Goal: Information Seeking & Learning: Understand process/instructions

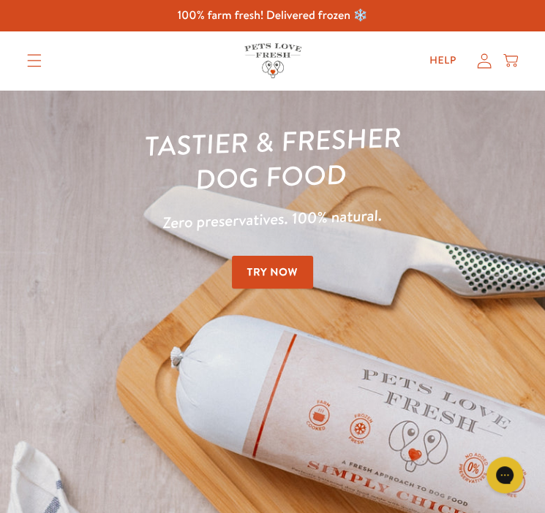
click at [43, 63] on summary "Translation missing: en.sections.header.menu" at bounding box center [34, 60] width 38 height 37
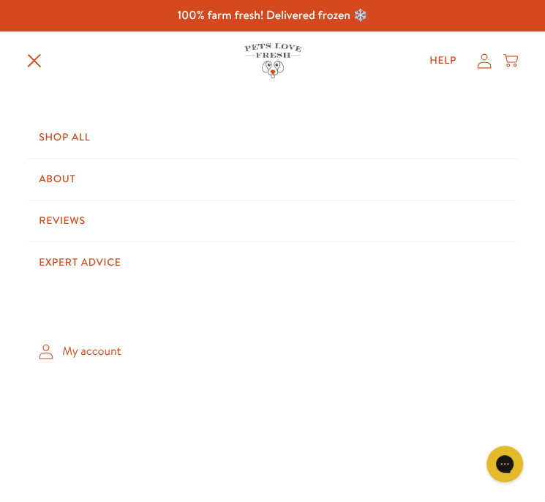
click at [31, 69] on summary "Translation missing: en.sections.header.menu" at bounding box center [34, 61] width 38 height 38
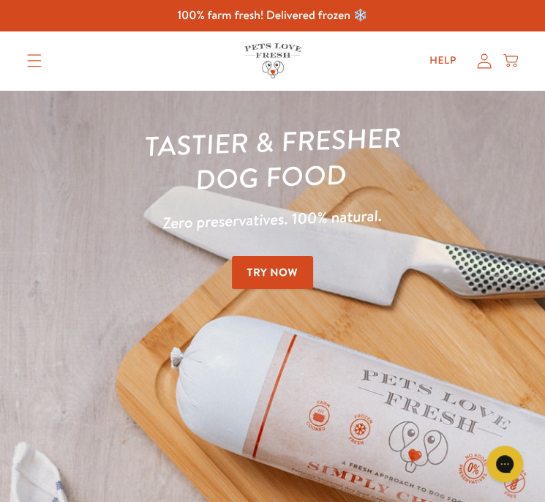
click at [258, 261] on link "Try Now" at bounding box center [273, 272] width 82 height 33
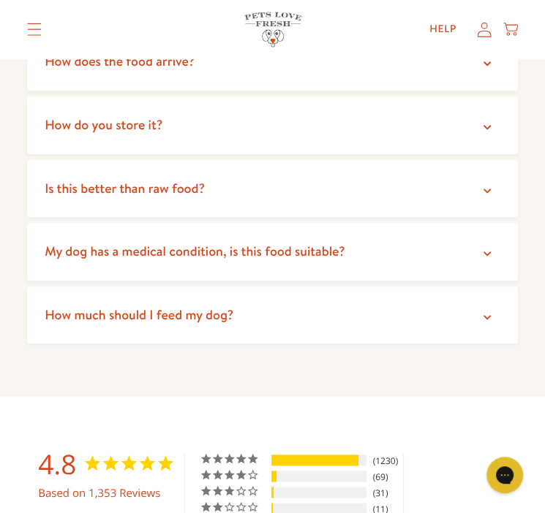
scroll to position [3442, 0]
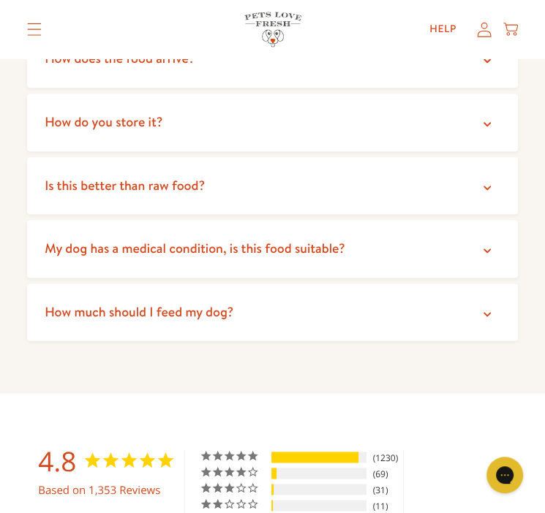
click at [246, 300] on summary "How much should I feed my dog?" at bounding box center [272, 313] width 491 height 58
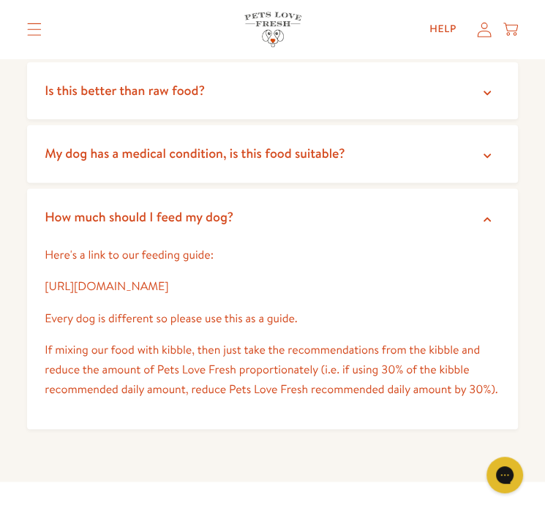
scroll to position [3539, 0]
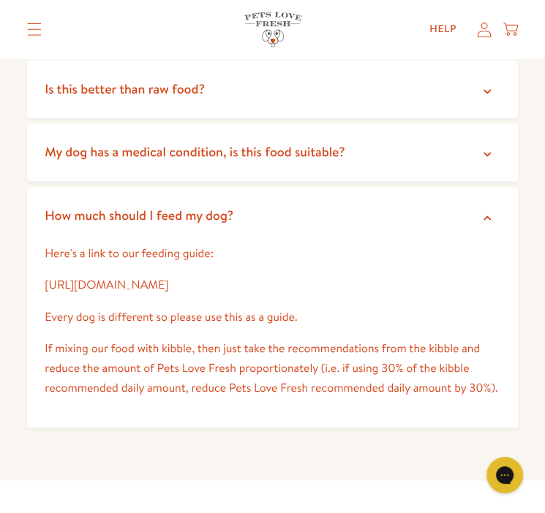
drag, startPoint x: 284, startPoint y: 264, endPoint x: 23, endPoint y: 269, distance: 260.4
click at [23, 269] on div "FAQ's How is our food different? We use high quality natural ingredients includ…" at bounding box center [272, 100] width 545 height 762
copy link "[URL][DOMAIN_NAME]"
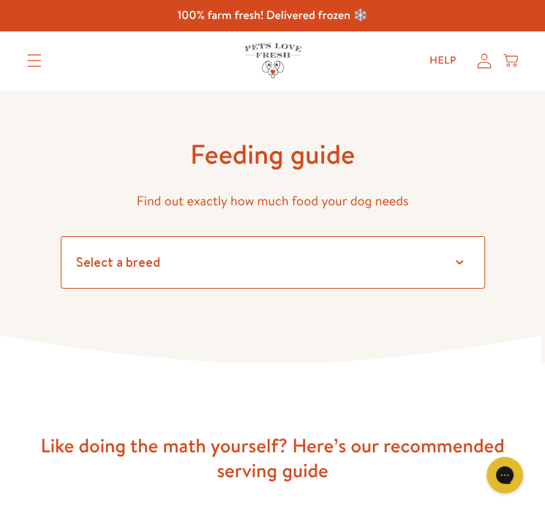
click at [198, 249] on select "Select a breed" at bounding box center [273, 262] width 424 height 53
click at [61, 236] on select "Select a breed Affenpinscher Afghan hound Airedale terrier Akita Alaskan Malamu…" at bounding box center [273, 262] width 424 height 53
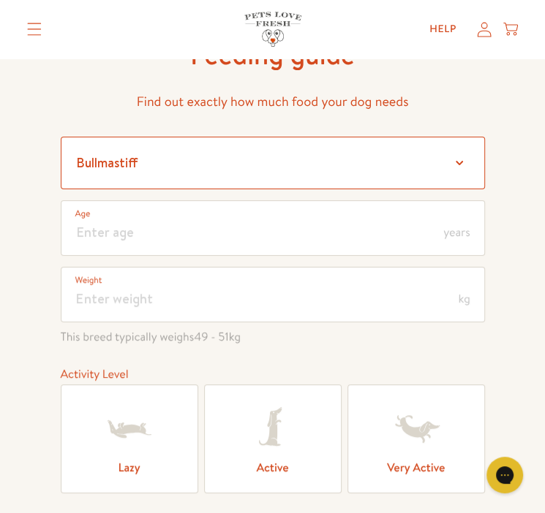
scroll to position [164, 0]
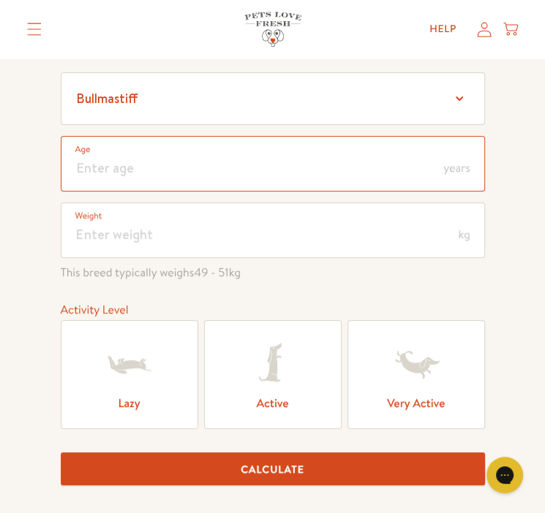
click at [152, 174] on input "number" at bounding box center [273, 164] width 424 height 56
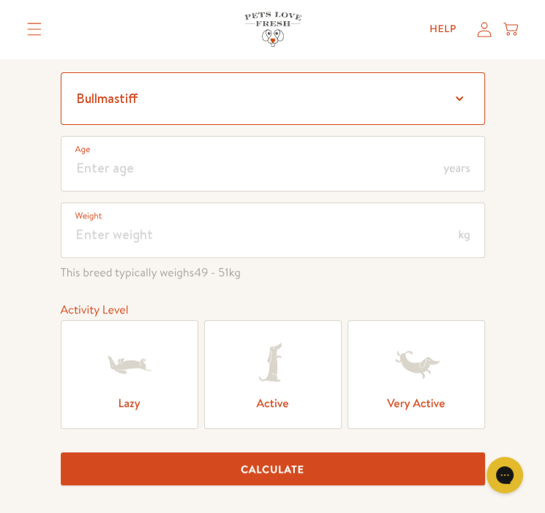
click at [158, 103] on select "Select a breed Affenpinscher Afghan hound Airedale terrier Akita Alaskan Malamu…" at bounding box center [273, 98] width 424 height 53
click at [61, 72] on select "Select a breed Affenpinscher Afghan hound Airedale terrier Akita Alaskan Malamu…" at bounding box center [273, 98] width 424 height 53
click at [205, 94] on select "Select a breed Affenpinscher Afghan hound Airedale terrier Akita Alaskan Malamu…" at bounding box center [273, 98] width 424 height 53
click at [61, 72] on select "Select a breed Affenpinscher Afghan hound Airedale terrier Akita Alaskan Malamu…" at bounding box center [273, 98] width 424 height 53
click at [199, 113] on select "Select a breed Affenpinscher Afghan hound Airedale terrier Akita Alaskan Malamu…" at bounding box center [273, 98] width 424 height 53
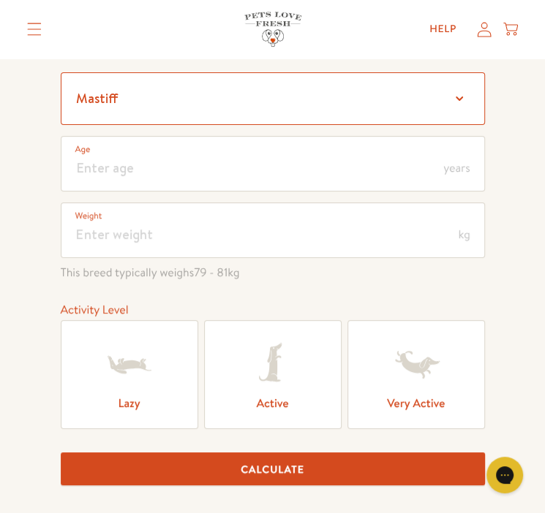
select select "40"
click at [61, 72] on select "Select a breed Affenpinscher Afghan hound Airedale terrier Akita Alaskan Malamu…" at bounding box center [273, 98] width 424 height 53
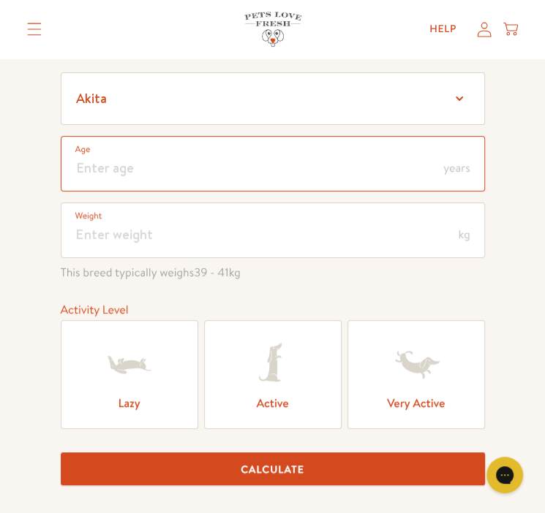
click at [170, 175] on input "number" at bounding box center [273, 164] width 424 height 56
type input "4"
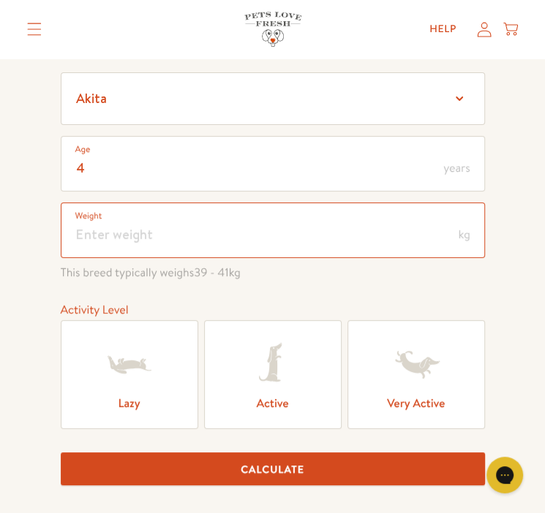
click at [159, 241] on input "number" at bounding box center [273, 231] width 424 height 56
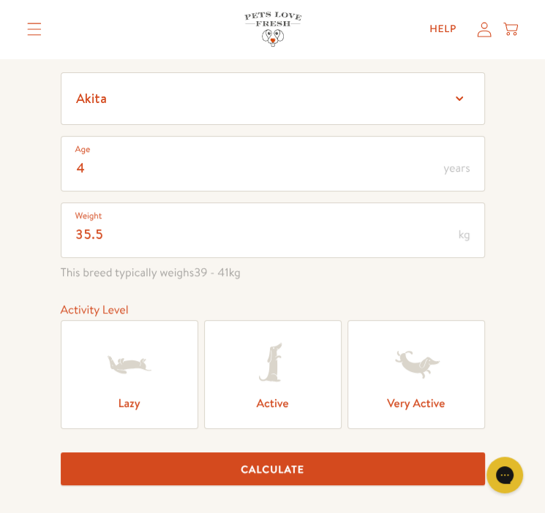
click at [232, 348] on label "Active" at bounding box center [273, 374] width 138 height 109
click at [0, 0] on input "Active" at bounding box center [0, 0] width 0 height 0
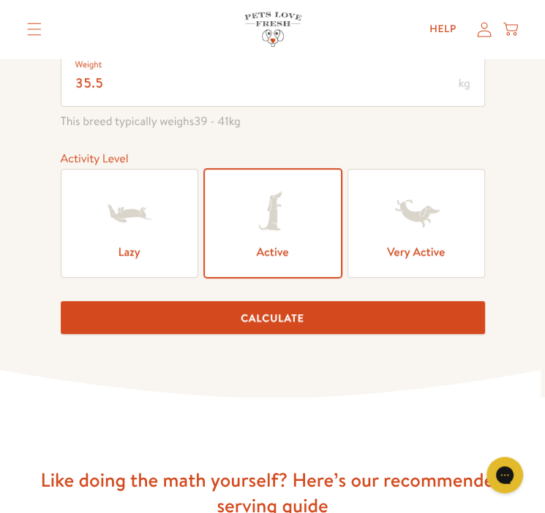
scroll to position [322, 0]
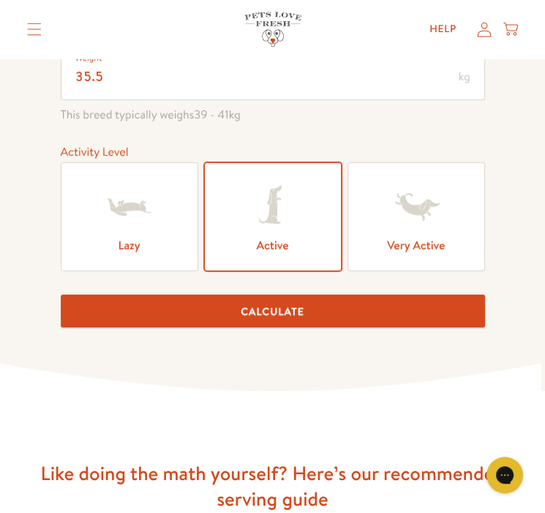
drag, startPoint x: 259, startPoint y: 326, endPoint x: 260, endPoint y: 317, distance: 8.8
click at [260, 317] on form "Select a breed Affenpinscher Afghan hound Airedale terrier Akita Alaskan Malamu…" at bounding box center [273, 126] width 424 height 425
click at [260, 317] on button "Calculate" at bounding box center [273, 311] width 424 height 33
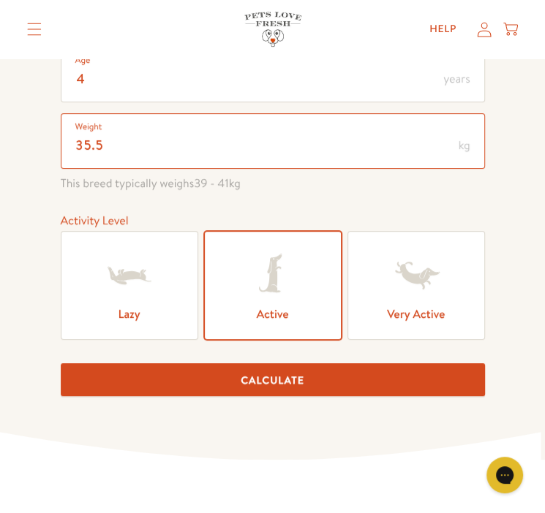
scroll to position [252, 0]
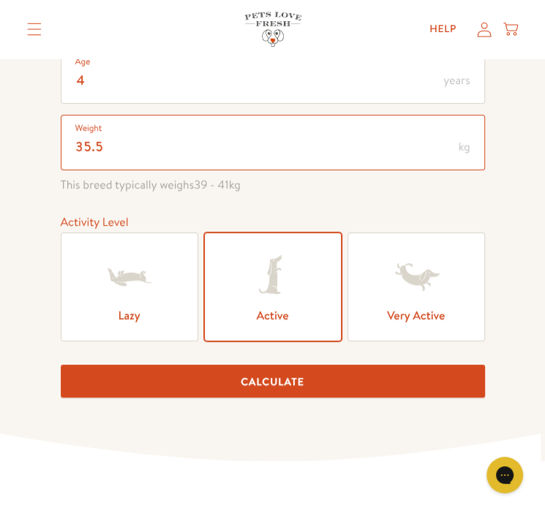
click at [143, 153] on input "35.5" at bounding box center [273, 143] width 424 height 56
type input "36"
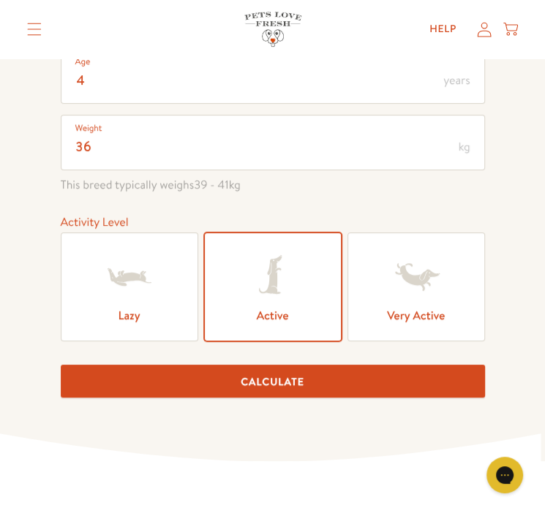
click at [236, 365] on button "Calculate" at bounding box center [273, 381] width 424 height 33
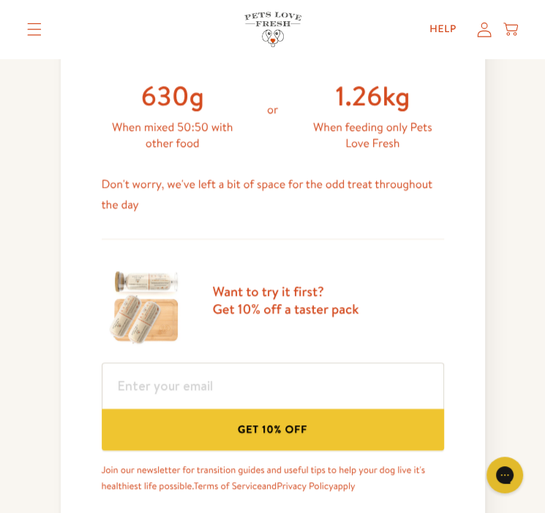
scroll to position [693, 0]
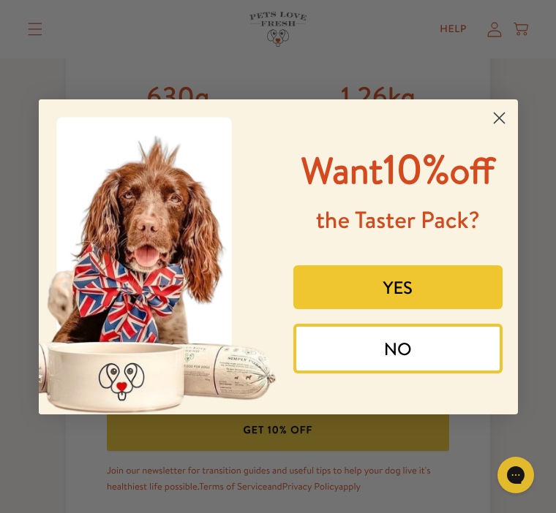
click at [497, 114] on circle "Close dialog" at bounding box center [498, 117] width 24 height 24
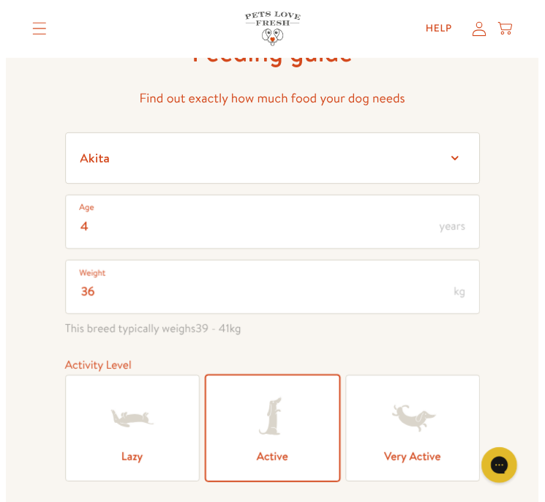
scroll to position [0, 0]
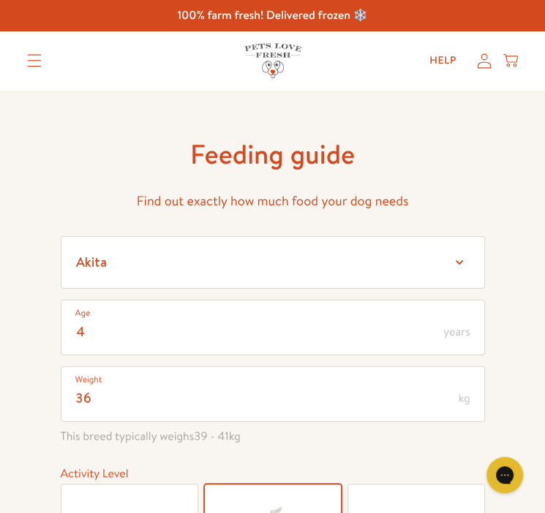
click at [42, 59] on summary "Translation missing: en.sections.header.menu" at bounding box center [34, 60] width 38 height 37
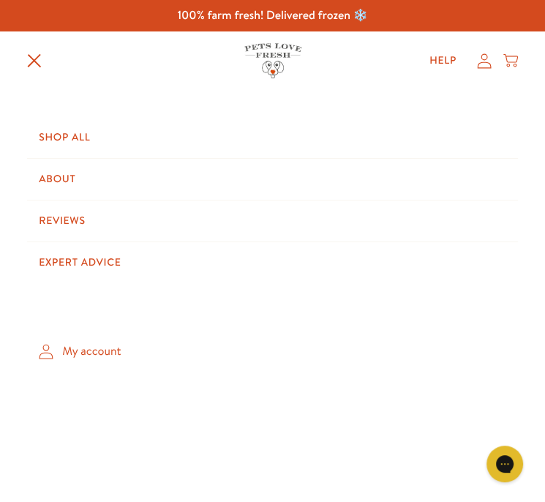
click at [35, 50] on summary "Translation missing: en.sections.header.menu" at bounding box center [34, 61] width 38 height 38
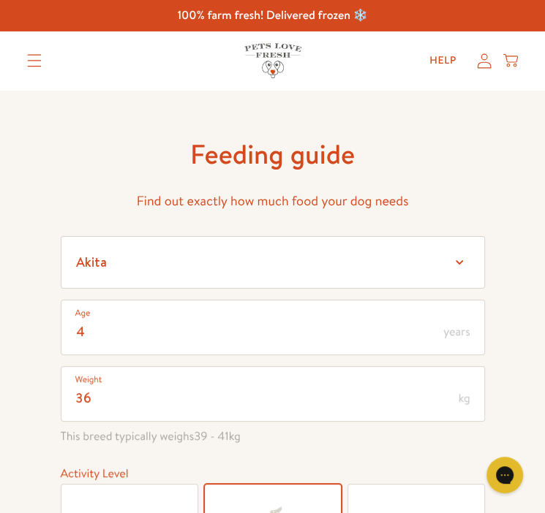
click at [66, 142] on h1 "Feeding guide" at bounding box center [273, 154] width 424 height 35
click at [20, 61] on summary "Translation missing: en.sections.header.menu" at bounding box center [34, 60] width 38 height 37
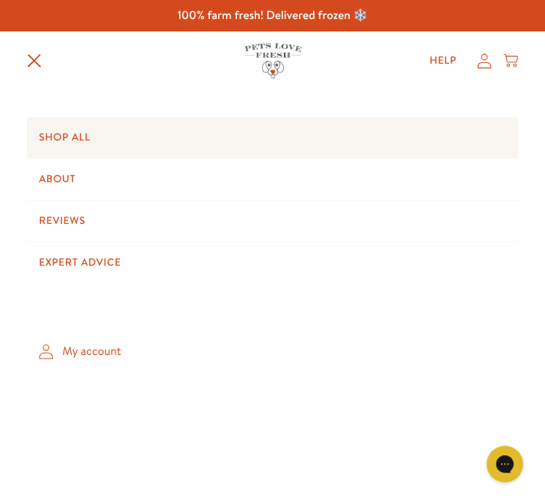
click at [52, 150] on link "Shop All" at bounding box center [272, 137] width 491 height 41
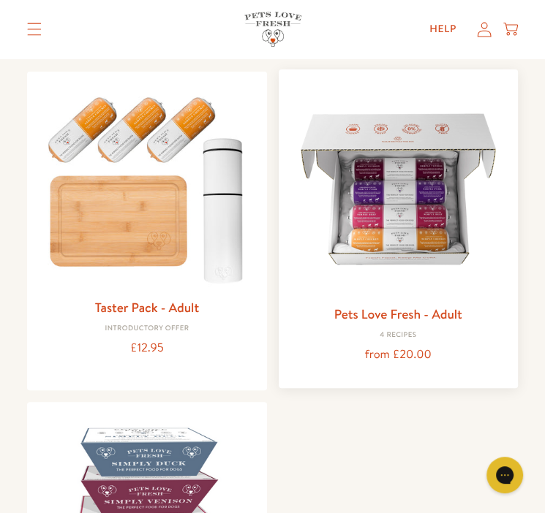
click at [396, 213] on img at bounding box center [398, 189] width 216 height 216
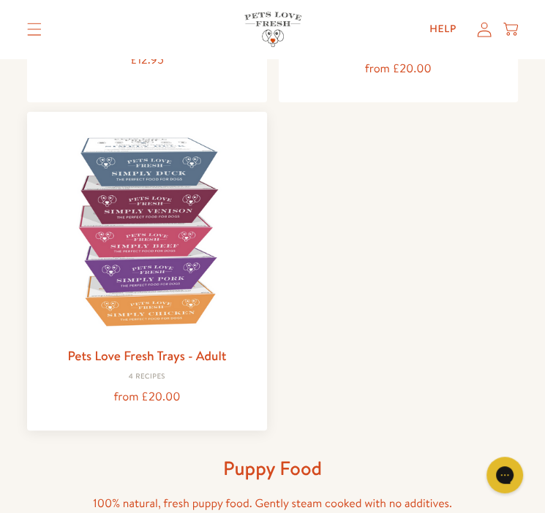
scroll to position [435, 0]
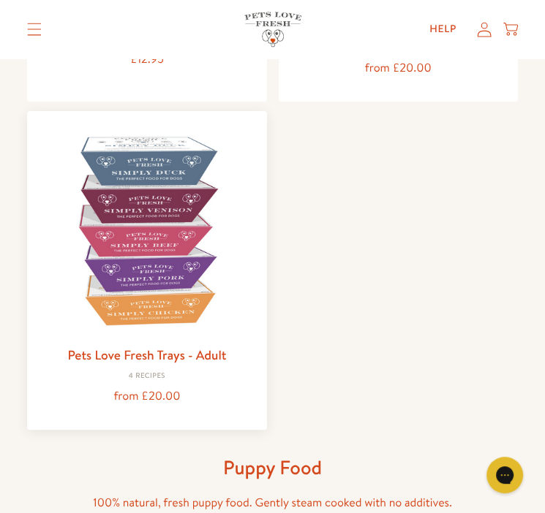
click at [138, 279] on img at bounding box center [147, 231] width 216 height 216
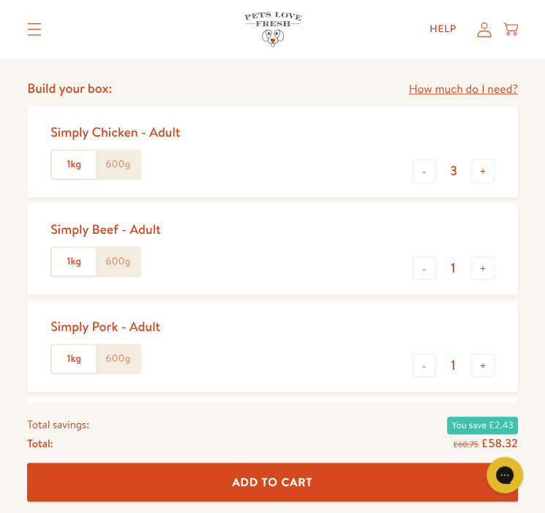
scroll to position [599, 0]
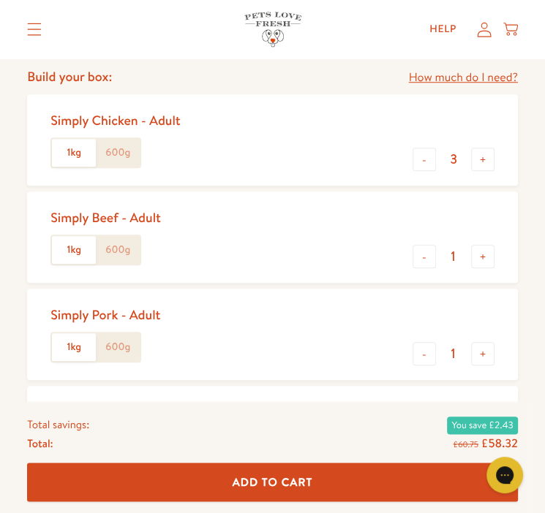
click at [77, 162] on label "1kg" at bounding box center [74, 153] width 44 height 28
click at [0, 0] on input "1kg" at bounding box center [0, 0] width 0 height 0
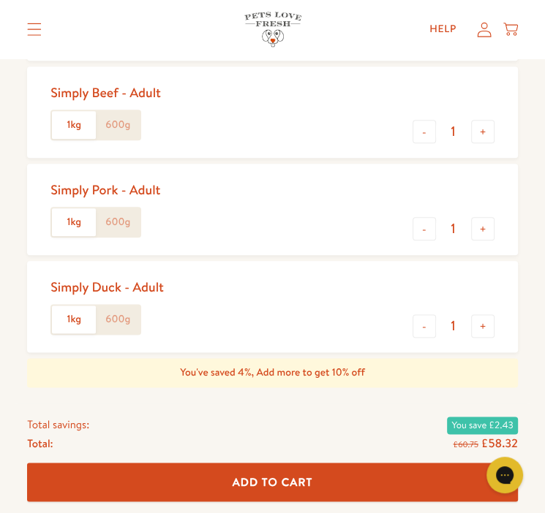
scroll to position [729, 0]
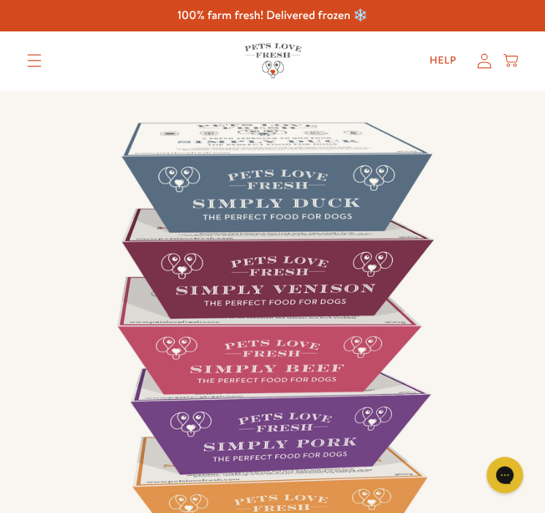
click at [39, 63] on icon "Translation missing: en.sections.header.menu" at bounding box center [34, 60] width 15 height 13
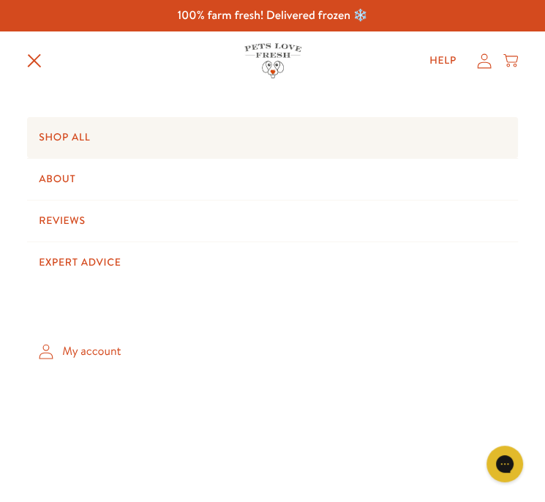
click at [64, 140] on link "Shop All" at bounding box center [272, 137] width 491 height 41
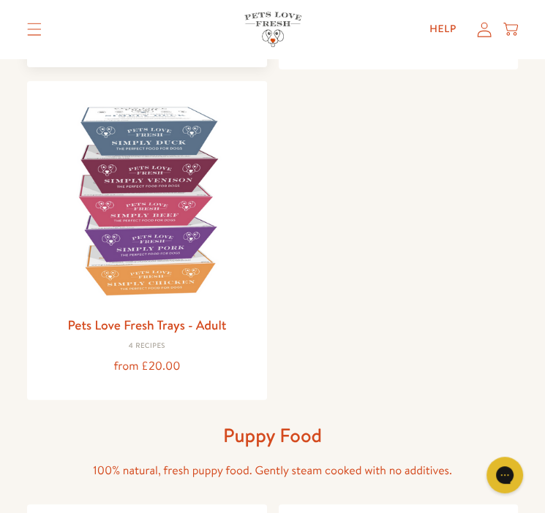
scroll to position [473, 0]
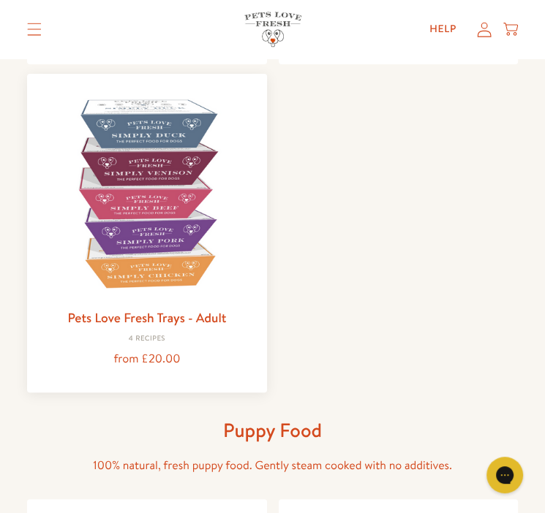
click at [168, 244] on img at bounding box center [147, 194] width 216 height 216
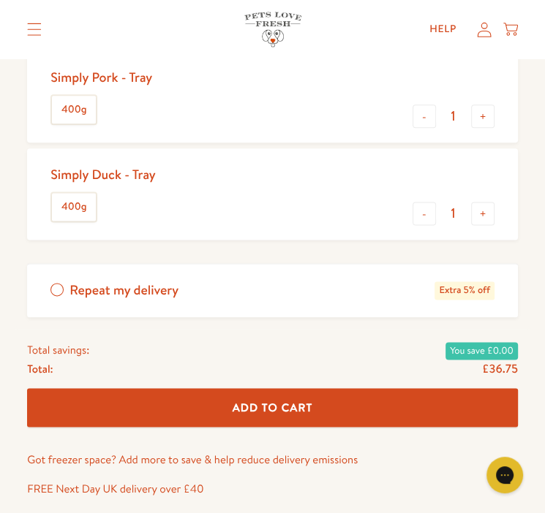
scroll to position [847, 0]
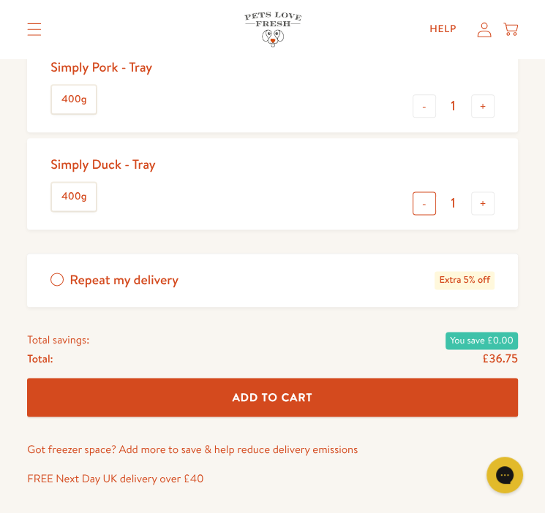
click at [418, 197] on button "-" at bounding box center [424, 203] width 23 height 23
type input "0"
click at [426, 93] on div "Simply Pork - Tray 400g - 1 +" at bounding box center [272, 86] width 491 height 91
click at [424, 102] on button "-" at bounding box center [424, 105] width 23 height 23
type input "0"
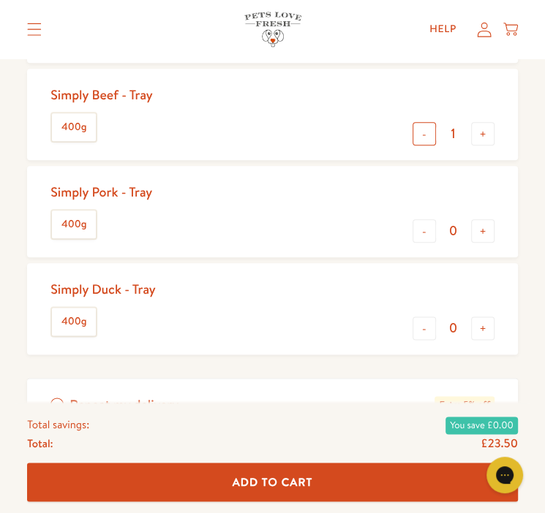
click at [428, 140] on button "-" at bounding box center [424, 133] width 23 height 23
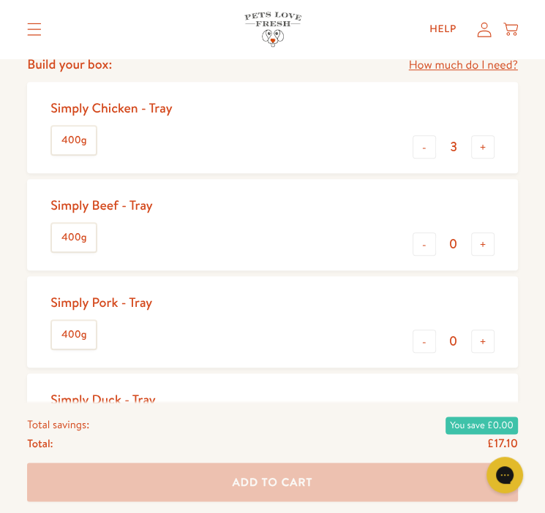
scroll to position [613, 0]
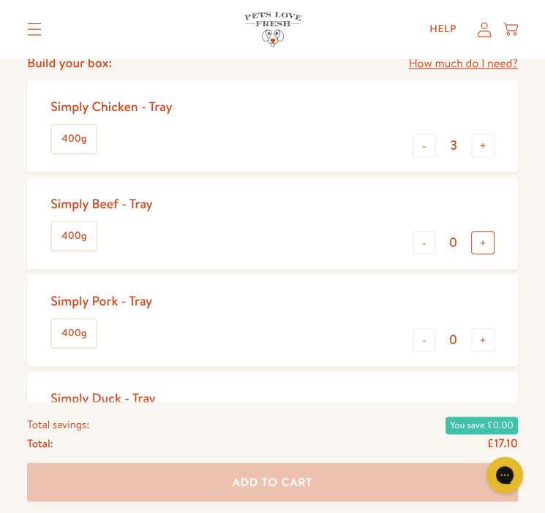
click at [478, 242] on button "+" at bounding box center [482, 242] width 23 height 23
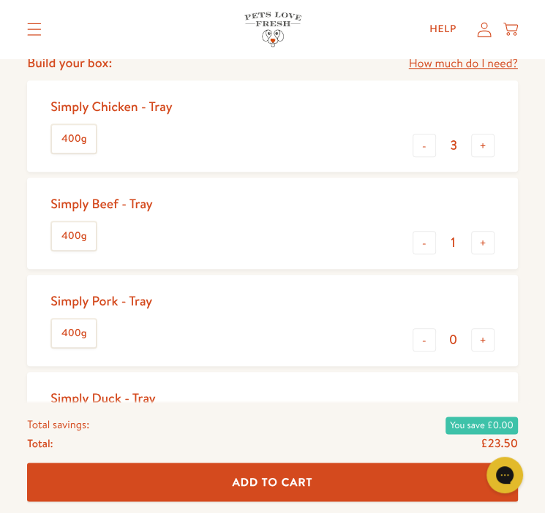
scroll to position [619, 0]
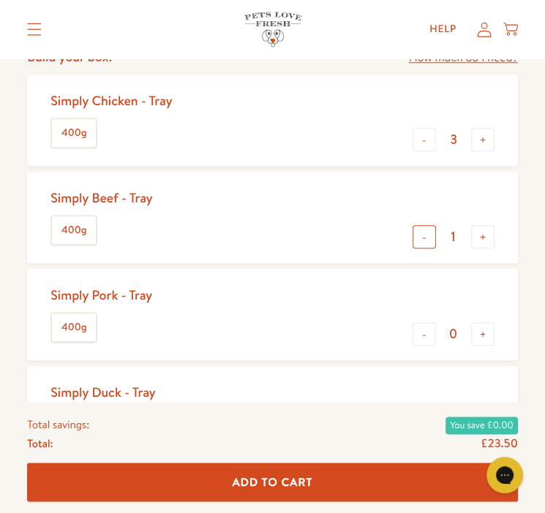
click at [418, 238] on button "-" at bounding box center [424, 236] width 23 height 23
type input "0"
